Goal: Task Accomplishment & Management: Manage account settings

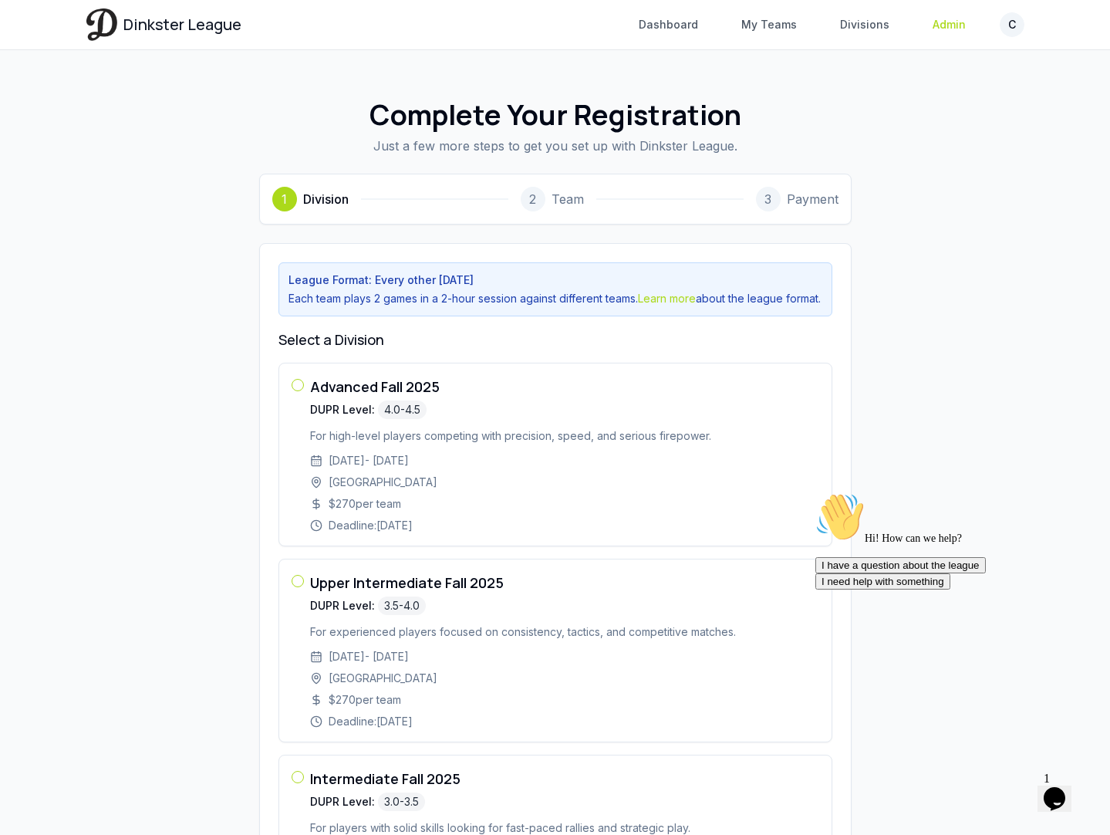
click at [949, 28] on link "Admin" at bounding box center [950, 25] width 52 height 28
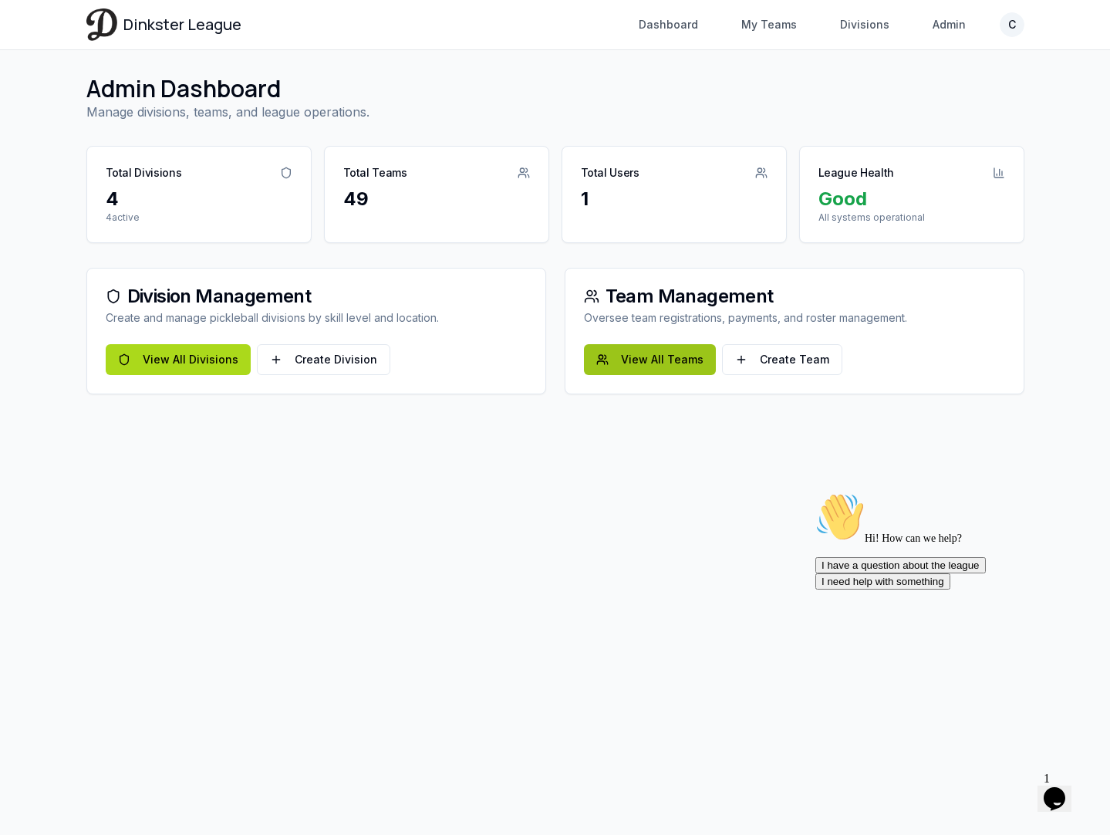
click at [655, 363] on link "View All Teams" at bounding box center [650, 359] width 132 height 31
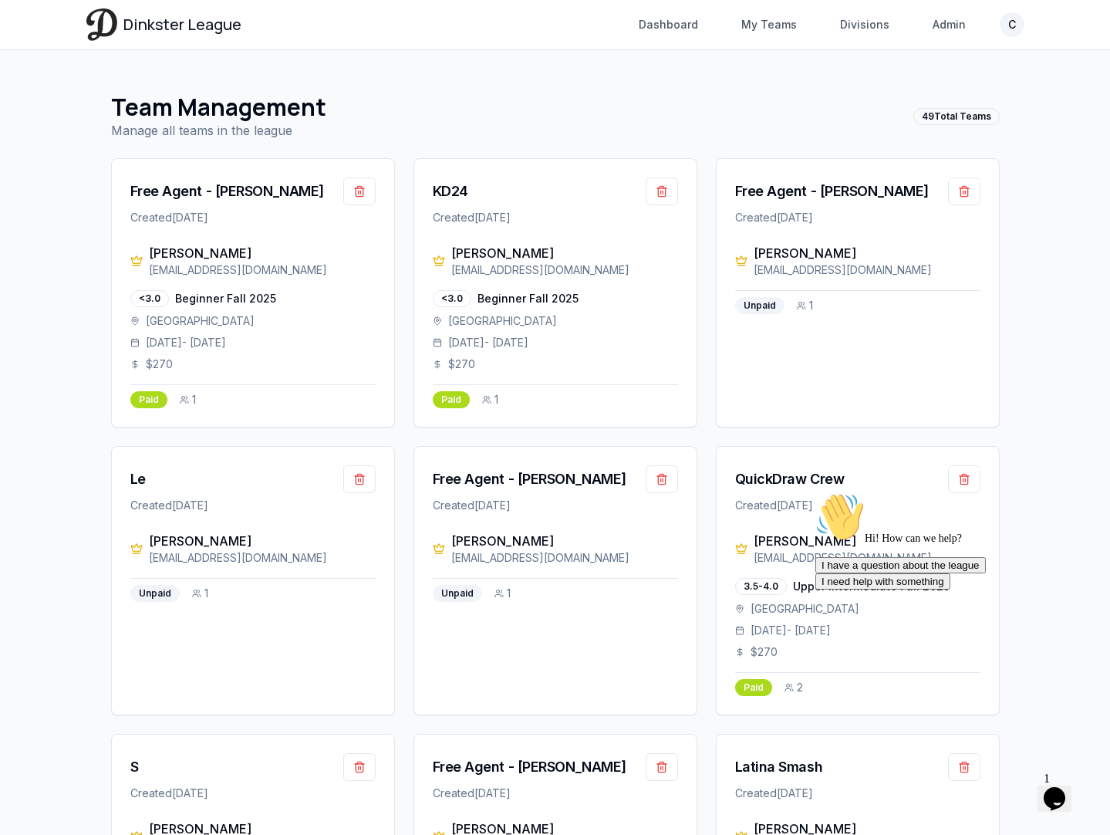
click at [960, 10] on div "Dinkster League Dashboard My Teams Divisions Admin C Toggle navigation menu Das…" at bounding box center [555, 24] width 938 height 49
click at [954, 21] on link "Admin" at bounding box center [950, 25] width 52 height 28
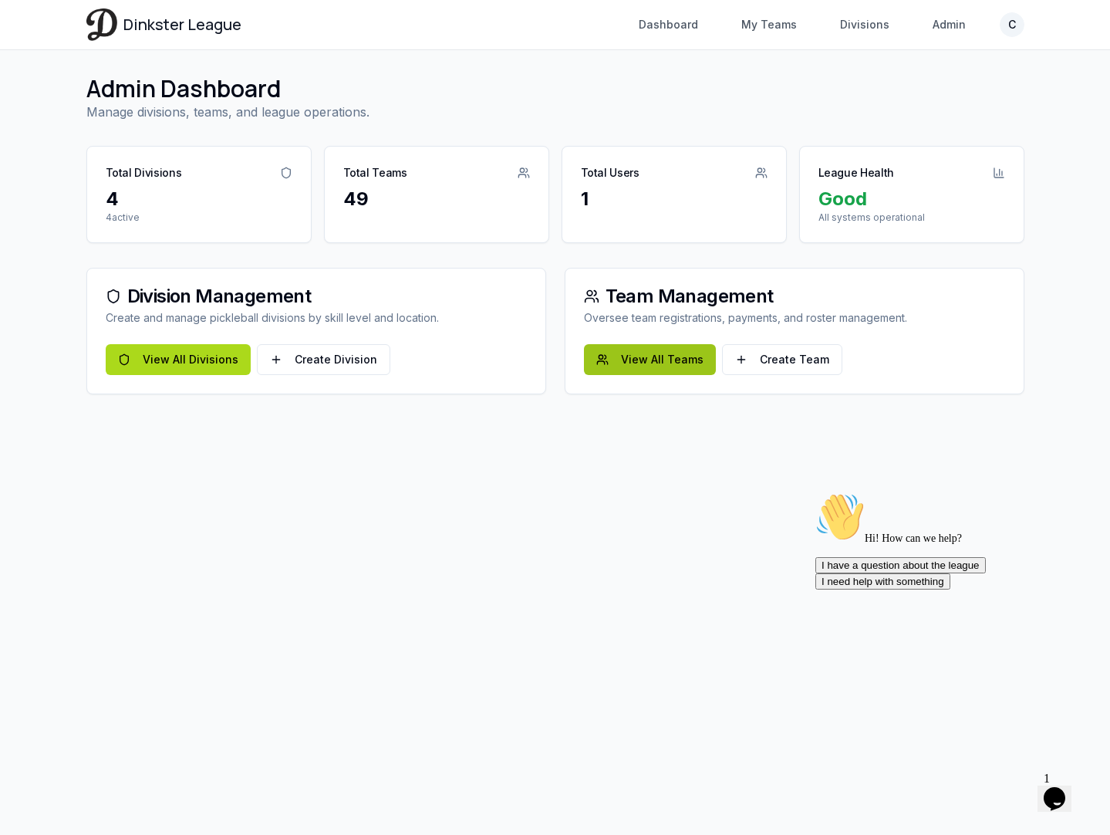
click at [659, 367] on link "View All Teams" at bounding box center [650, 359] width 132 height 31
click at [198, 348] on link "View All Divisions" at bounding box center [178, 359] width 145 height 31
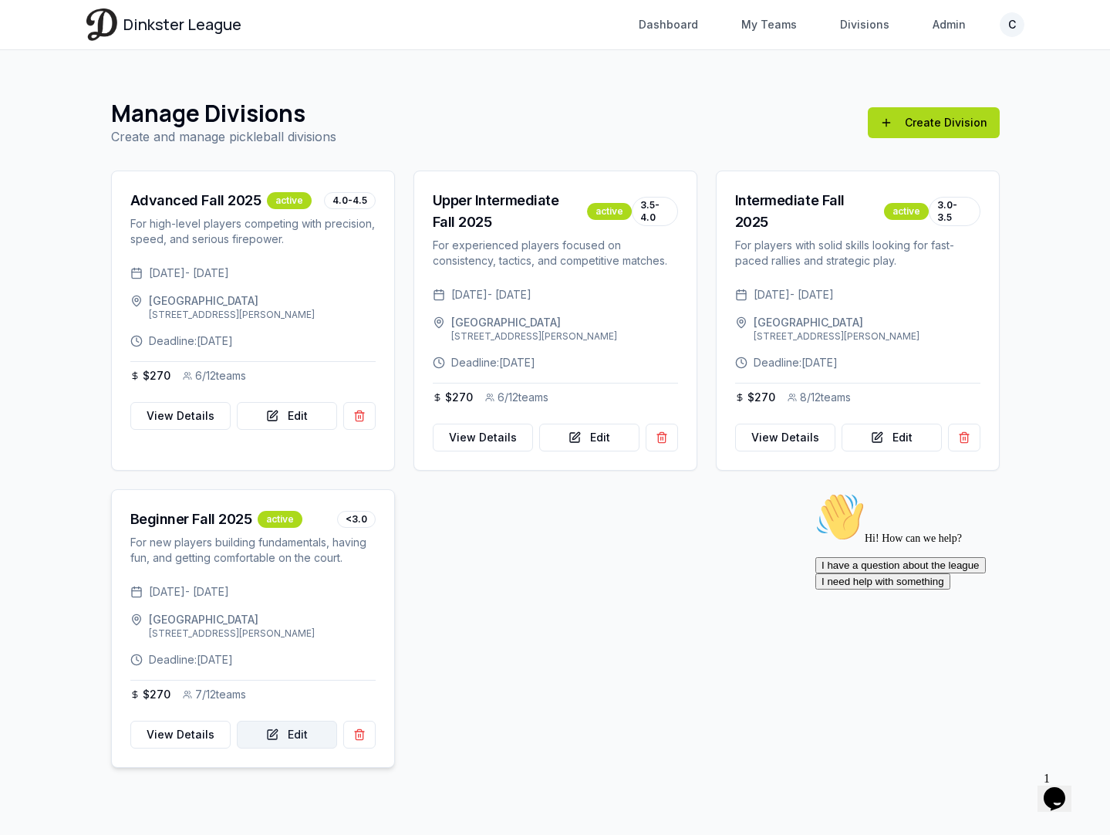
click at [279, 749] on link "Edit" at bounding box center [287, 735] width 100 height 28
click at [218, 530] on div "Beginner Fall 2025" at bounding box center [191, 520] width 122 height 22
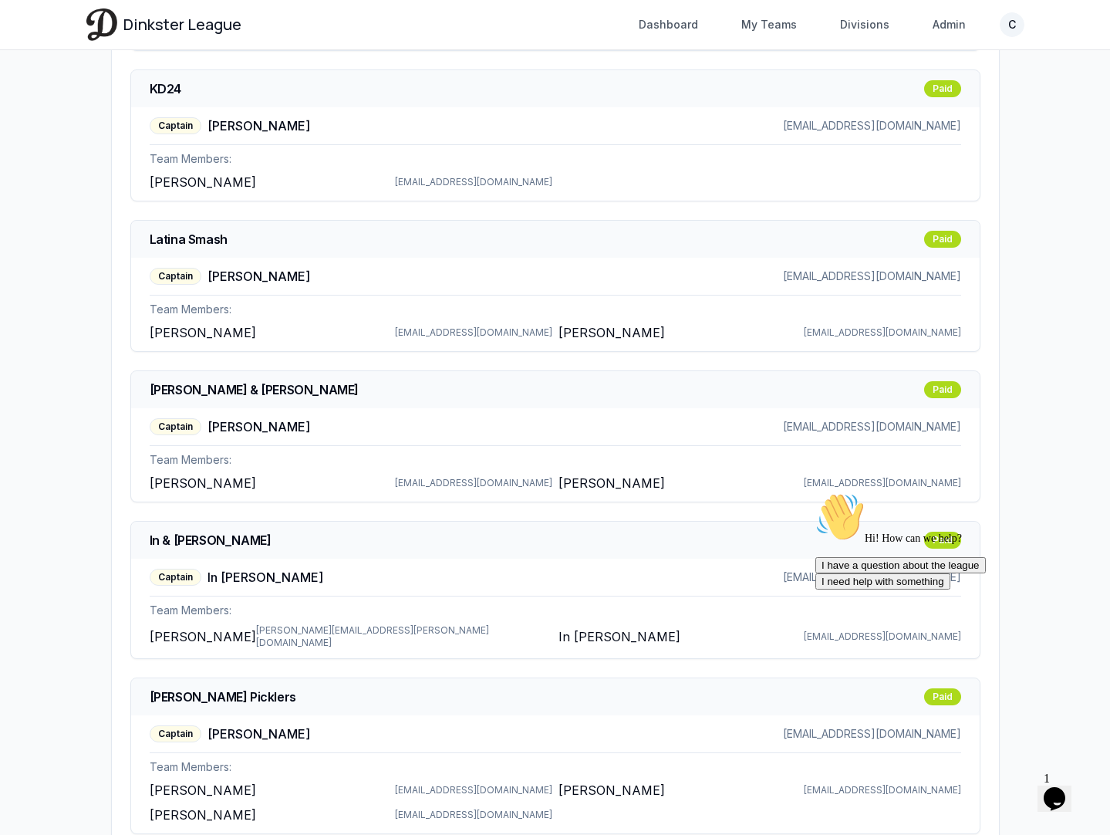
scroll to position [877, 0]
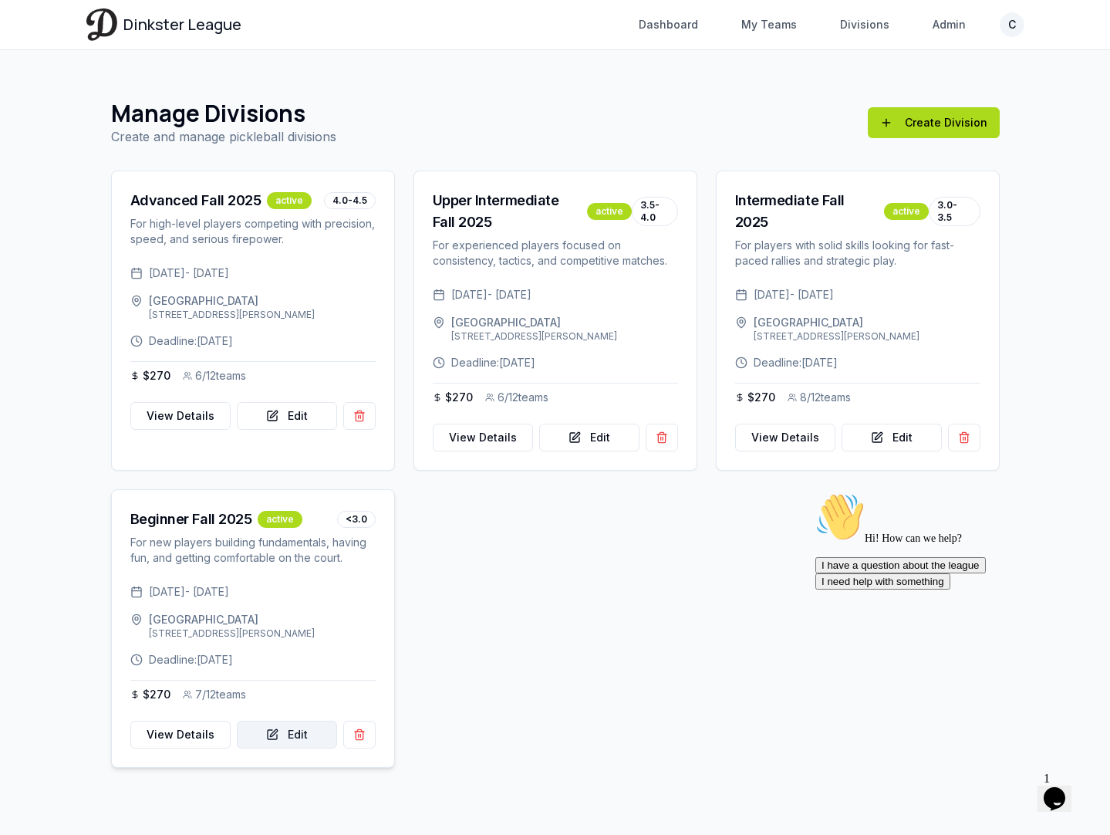
click at [293, 749] on link "Edit" at bounding box center [287, 735] width 100 height 28
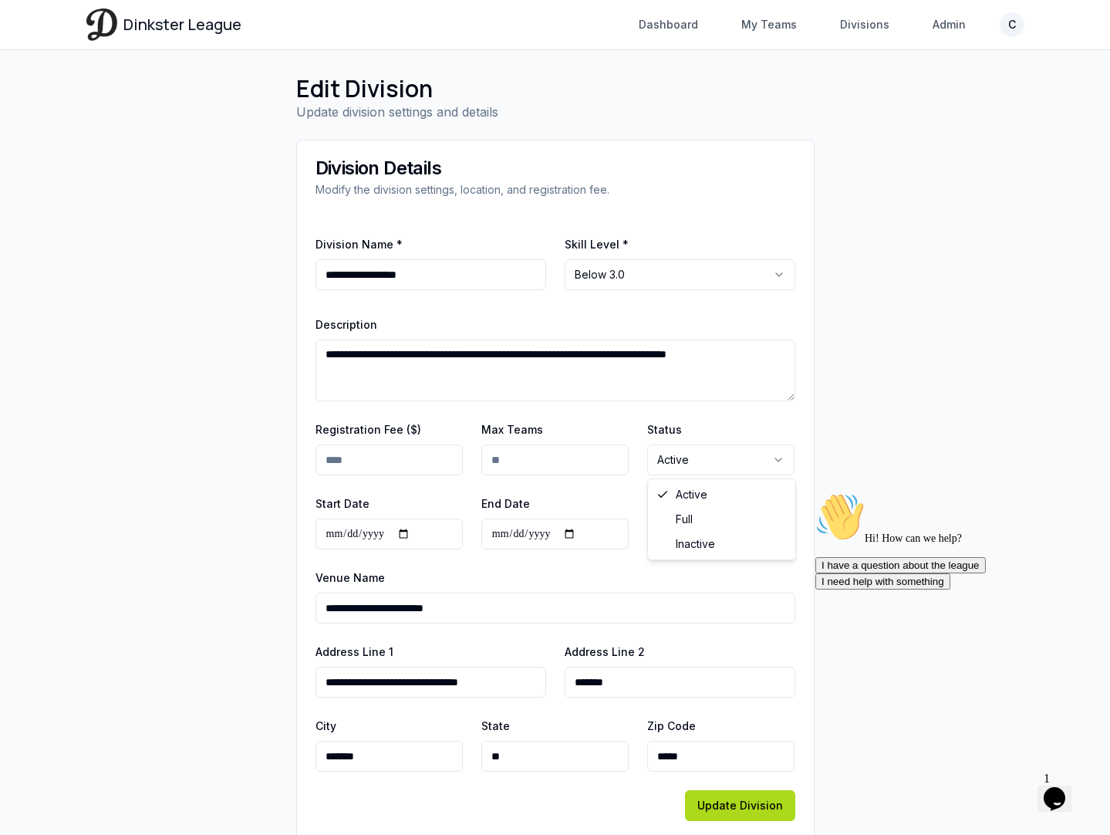
click at [686, 447] on html "**********" at bounding box center [555, 432] width 1110 height 865
select select "****"
click at [728, 808] on button "Update Division" at bounding box center [740, 805] width 110 height 31
